Goal: Leave review/rating

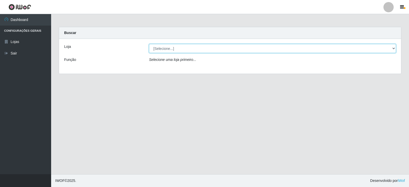
click at [221, 49] on select "[Selecione...] Queiroz Atacadão - Catolé do Rocha" at bounding box center [272, 48] width 247 height 9
select select "500"
click at [149, 44] on select "[Selecione...] Queiroz Atacadão - Catolé do Rocha" at bounding box center [272, 48] width 247 height 9
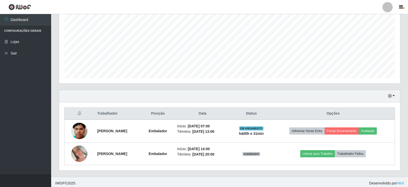
scroll to position [107, 0]
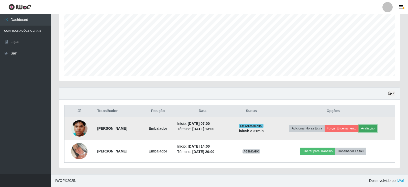
click at [371, 129] on button "Avaliação" at bounding box center [368, 128] width 18 height 7
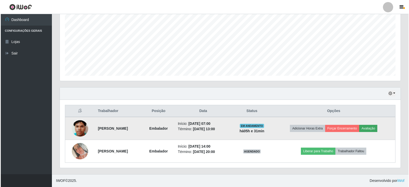
scroll to position [106, 338]
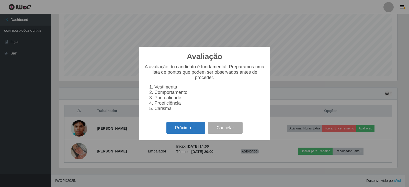
click at [189, 128] on button "Próximo →" at bounding box center [186, 128] width 39 height 12
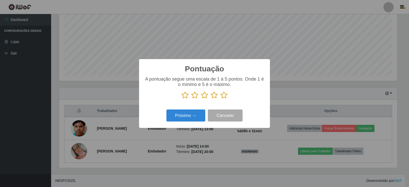
scroll to position [255681, 255449]
click at [216, 96] on icon at bounding box center [214, 95] width 7 height 8
click at [211, 99] on input "radio" at bounding box center [211, 99] width 0 height 0
click at [177, 116] on button "Próximo →" at bounding box center [186, 115] width 39 height 12
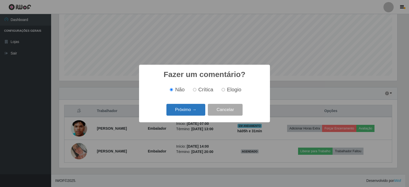
click at [190, 108] on button "Próximo →" at bounding box center [186, 110] width 39 height 12
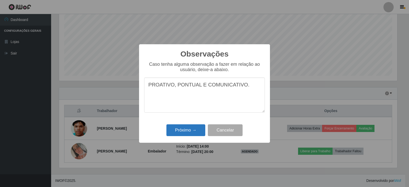
type textarea "PROATIVO, PONTUAL E COMUNICATIVO."
click at [189, 133] on button "Próximo →" at bounding box center [186, 130] width 39 height 12
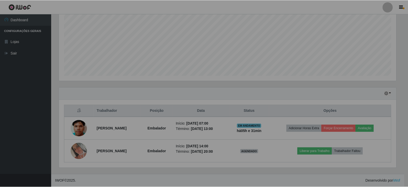
scroll to position [106, 341]
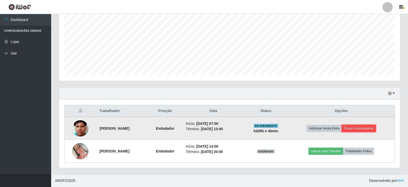
click at [358, 131] on button "Forçar Encerramento" at bounding box center [359, 128] width 34 height 7
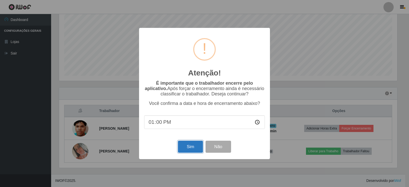
click at [188, 150] on button "Sim" at bounding box center [190, 147] width 25 height 12
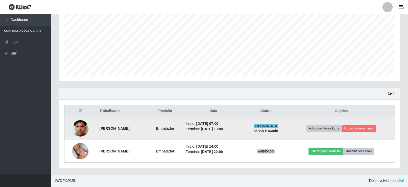
scroll to position [106, 341]
click at [366, 128] on button "Forçar Encerramento" at bounding box center [359, 128] width 34 height 7
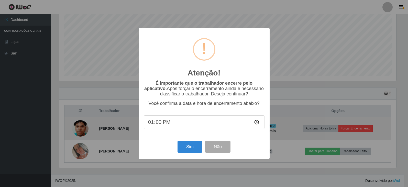
scroll to position [106, 338]
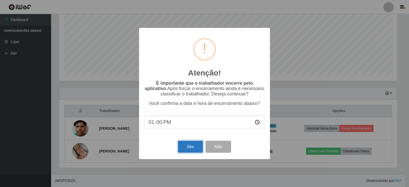
click at [188, 147] on button "Sim" at bounding box center [190, 147] width 25 height 12
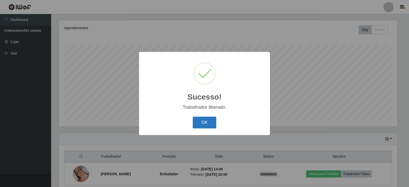
click at [207, 122] on button "OK" at bounding box center [205, 123] width 24 height 12
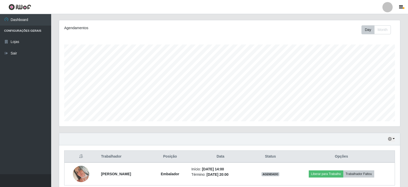
scroll to position [84, 0]
